Goal: Book appointment/travel/reservation

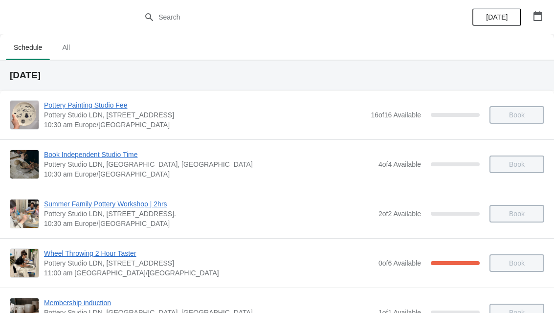
click at [545, 17] on button "button" at bounding box center [538, 16] width 18 height 18
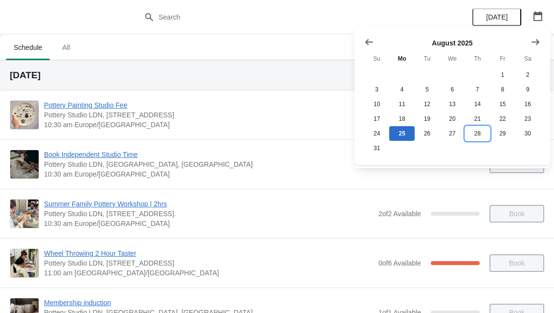
click at [481, 139] on button "28" at bounding box center [477, 133] width 25 height 15
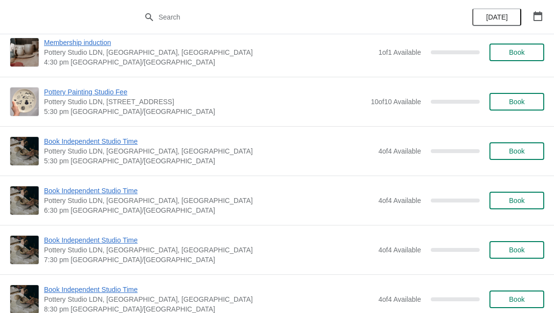
scroll to position [1195, 0]
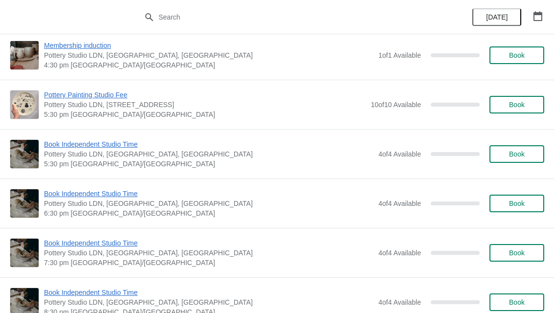
click at [516, 110] on button "Book" at bounding box center [516, 105] width 55 height 18
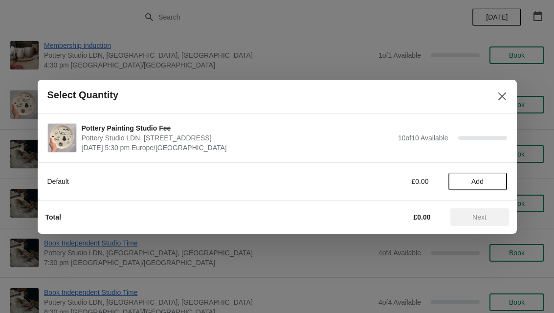
click at [484, 182] on span "Add" at bounding box center [477, 181] width 41 height 8
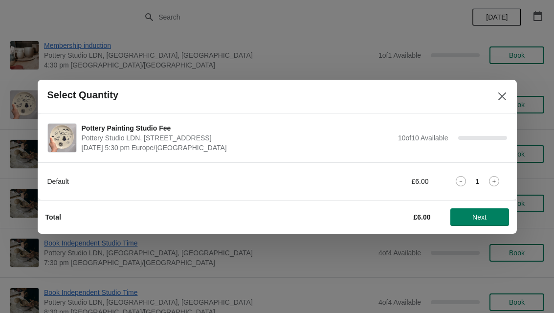
click at [498, 179] on icon at bounding box center [494, 181] width 10 height 10
click at [485, 219] on span "Next" at bounding box center [479, 217] width 14 height 8
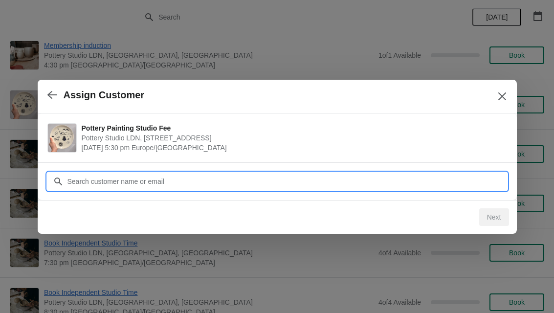
click at [75, 186] on input "Customer" at bounding box center [287, 182] width 440 height 18
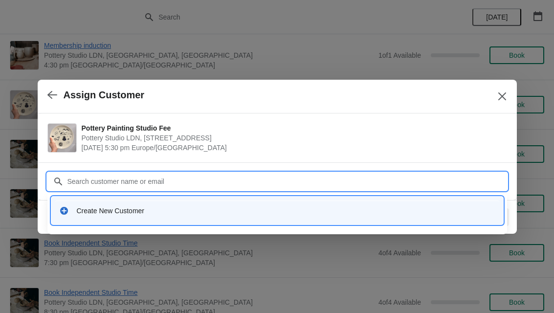
click at [67, 214] on icon at bounding box center [64, 211] width 10 height 10
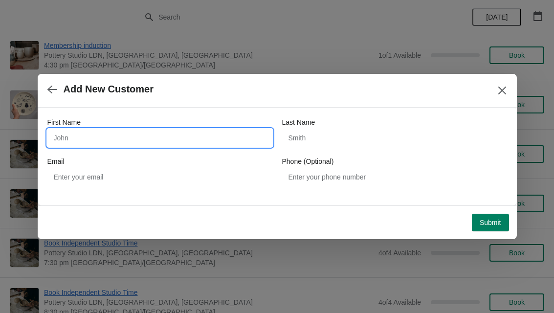
click at [58, 137] on input "First Name" at bounding box center [159, 138] width 225 height 18
type input "Liana"
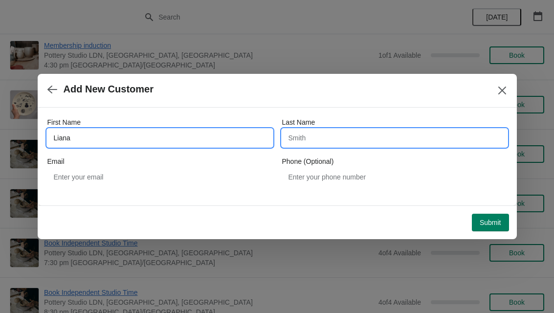
click at [345, 139] on input "Last Name" at bounding box center [394, 138] width 225 height 18
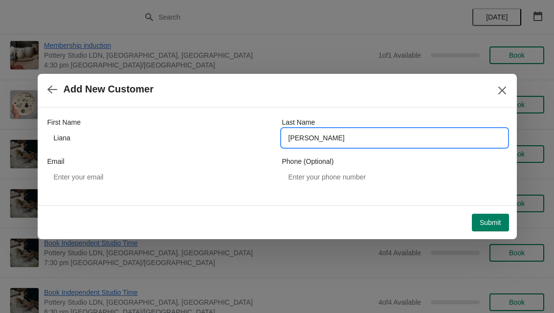
type input "[PERSON_NAME]"
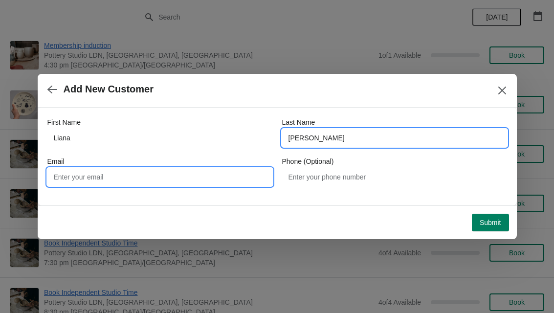
click at [63, 175] on input "Email" at bounding box center [159, 177] width 225 height 18
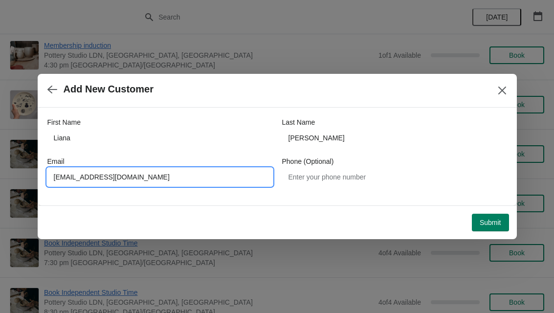
type input "[EMAIL_ADDRESS][DOMAIN_NAME]"
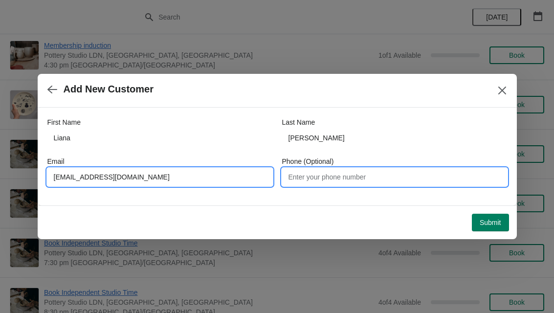
click at [375, 176] on input "Phone (Optional)" at bounding box center [394, 177] width 225 height 18
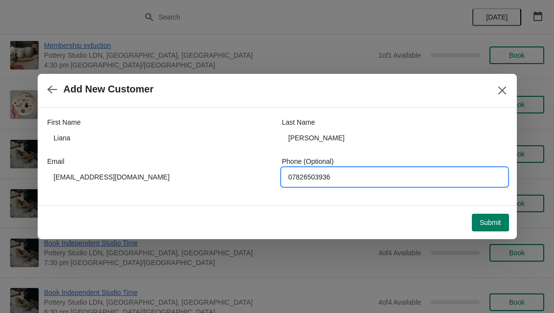
type input "07826503936"
click at [488, 221] on span "Submit" at bounding box center [491, 223] width 22 height 8
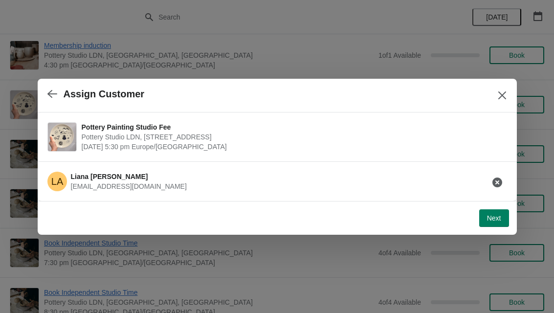
click at [490, 219] on span "Next" at bounding box center [494, 218] width 14 height 8
select select "Yes"
